Goal: Unclear

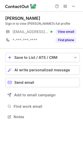
scroll to position [113, 83]
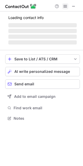
scroll to position [117, 83]
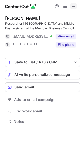
click at [74, 5] on span at bounding box center [73, 6] width 4 height 4
